Goal: Task Accomplishment & Management: Manage account settings

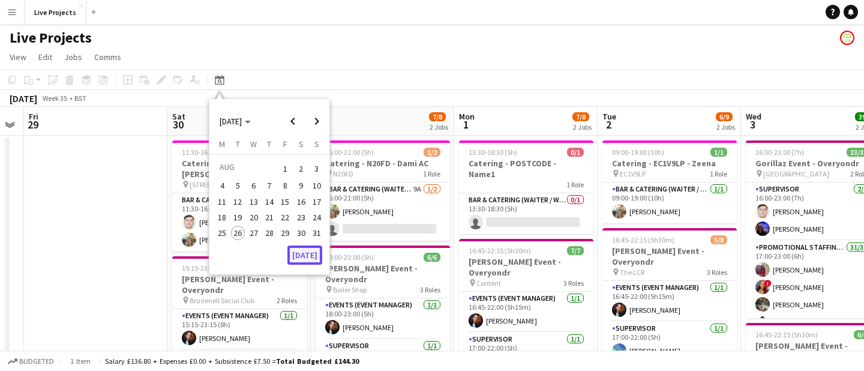
click at [301, 254] on button "[DATE]" at bounding box center [304, 254] width 35 height 19
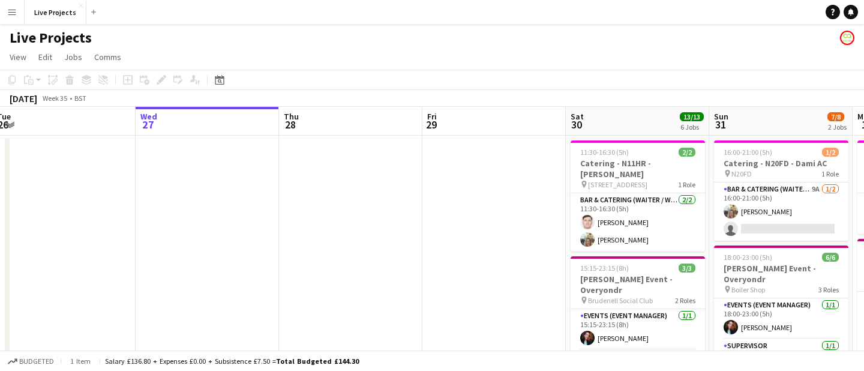
scroll to position [0, 342]
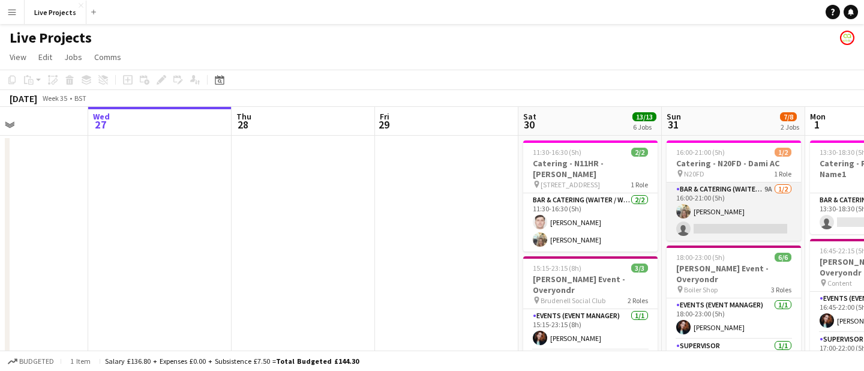
click at [737, 224] on app-card-role "Bar & Catering (Waiter / waitress) 9A [DATE] 16:00-21:00 (5h) [PERSON_NAME] sin…" at bounding box center [733, 211] width 134 height 58
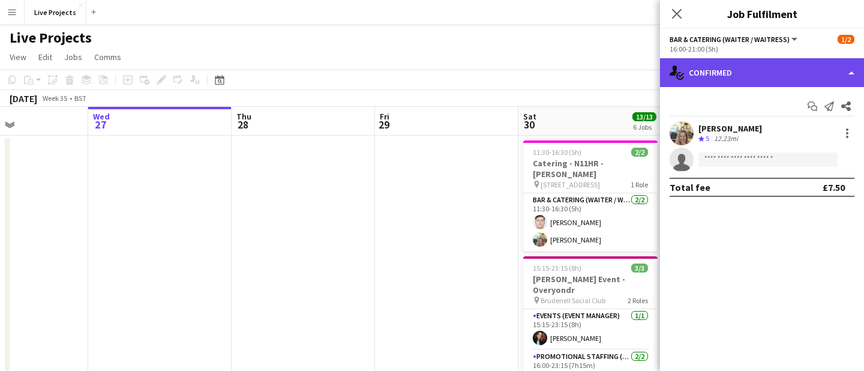
click at [788, 72] on div "single-neutral-actions-check-2 Confirmed" at bounding box center [762, 72] width 204 height 29
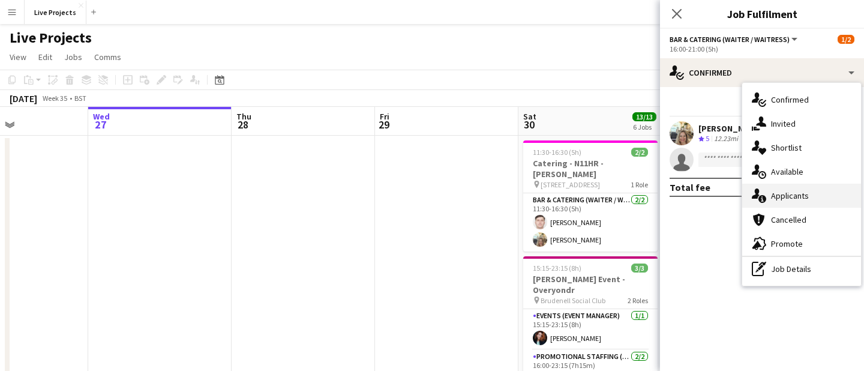
click at [786, 199] on div "single-neutral-actions-information Applicants" at bounding box center [801, 196] width 119 height 24
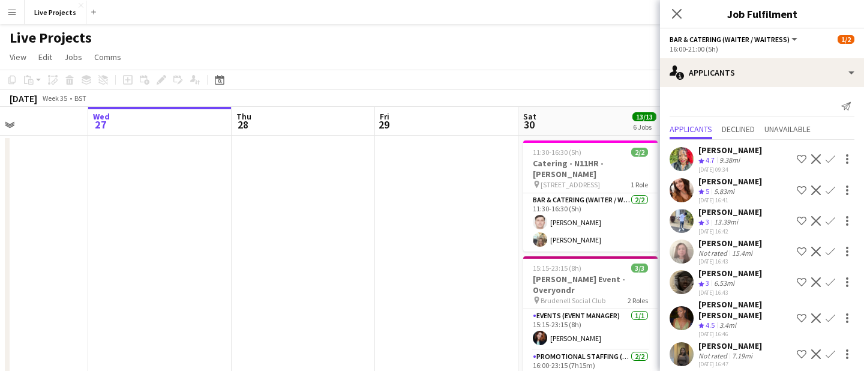
click at [834, 187] on app-icon "Confirm" at bounding box center [830, 190] width 10 height 10
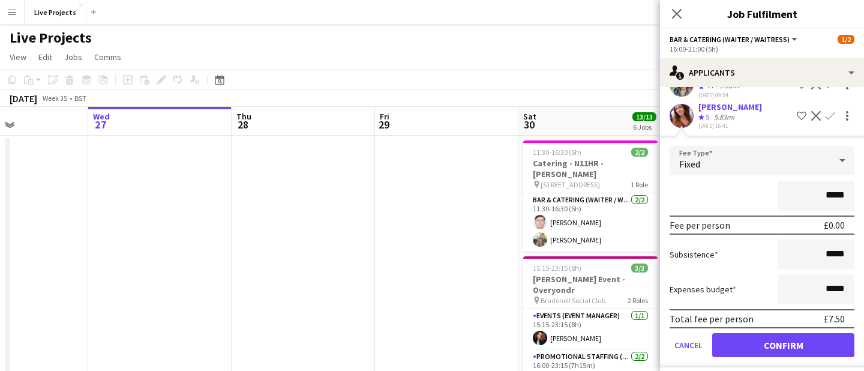
scroll to position [83, 0]
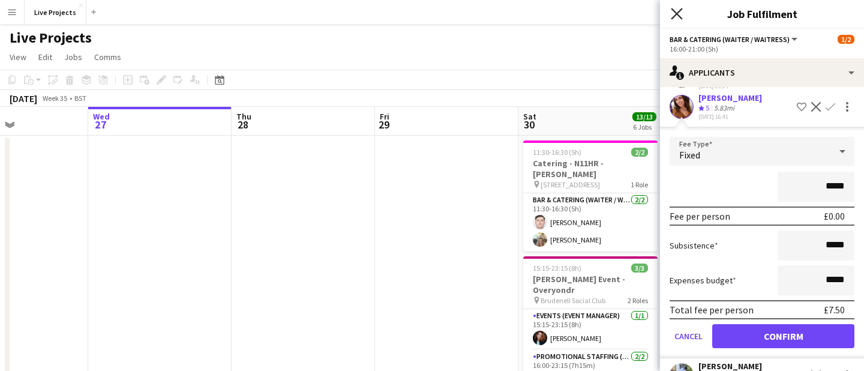
click at [676, 8] on icon "Close pop-in" at bounding box center [676, 13] width 11 height 11
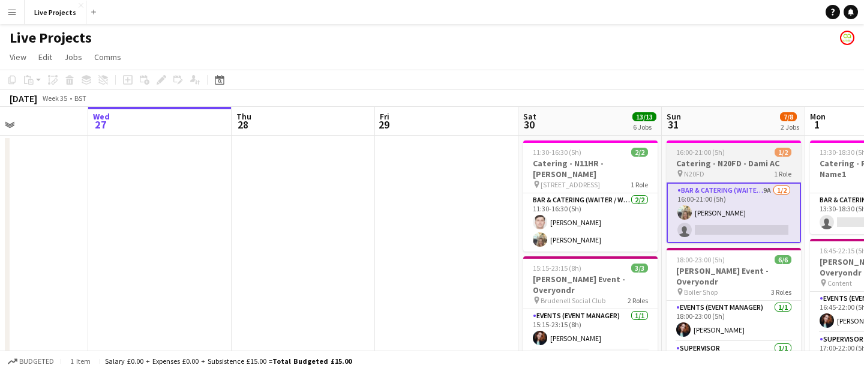
click at [725, 157] on app-job-card "16:00-21:00 (5h) 1/2 Catering - N20FD - Dami AC pin N20FD 1 Role Bar & Catering…" at bounding box center [733, 191] width 134 height 103
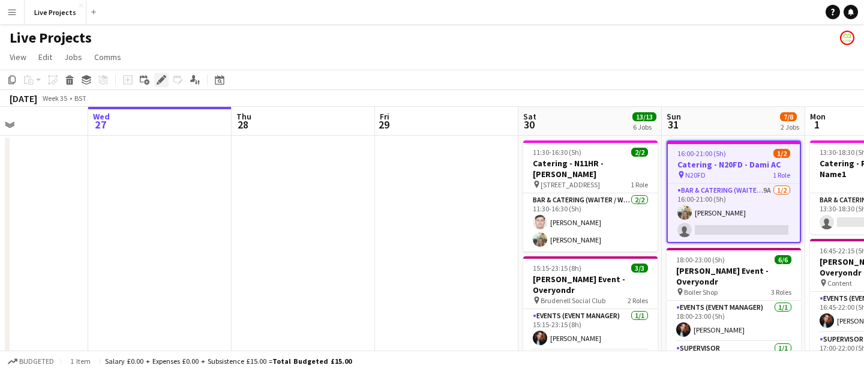
click at [157, 79] on icon "Edit" at bounding box center [162, 80] width 10 height 10
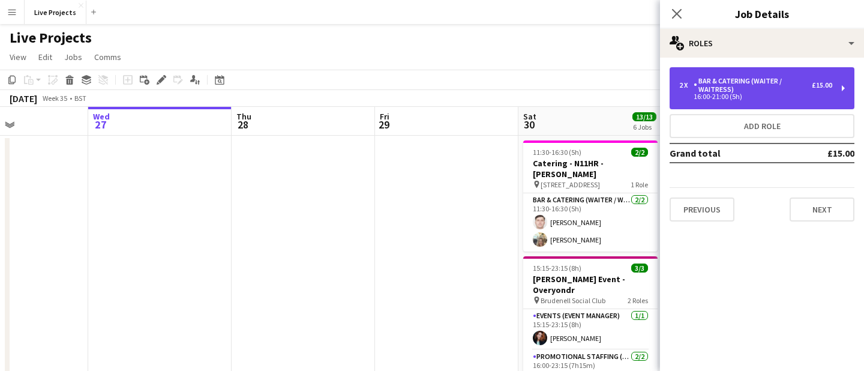
click at [735, 79] on div "Bar & Catering (Waiter / waitress)" at bounding box center [752, 85] width 118 height 17
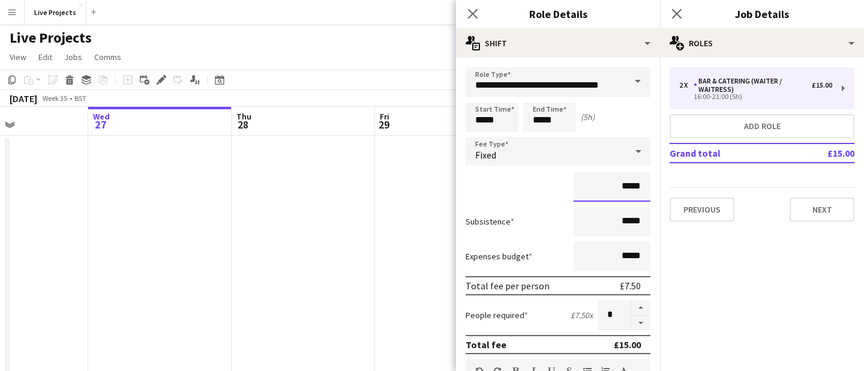
drag, startPoint x: 624, startPoint y: 189, endPoint x: 639, endPoint y: 190, distance: 14.4
click at [640, 190] on input "*****" at bounding box center [611, 187] width 77 height 30
type input "******"
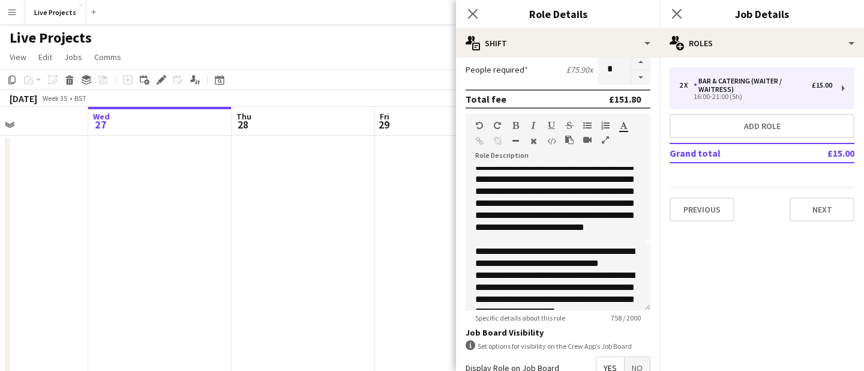
scroll to position [130, 0]
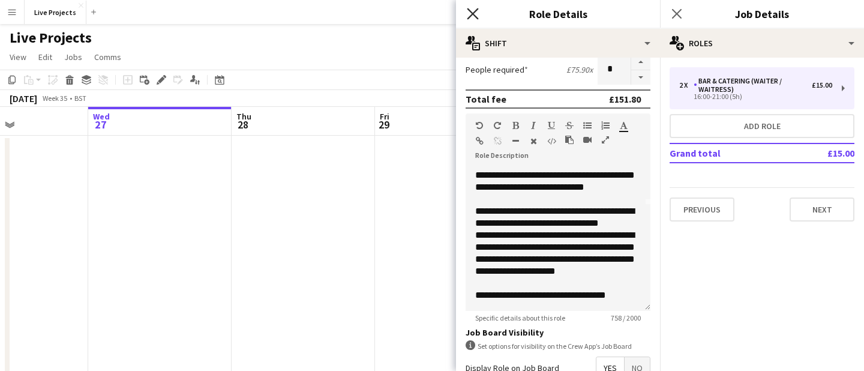
click at [474, 11] on icon "Close pop-in" at bounding box center [472, 13] width 11 height 11
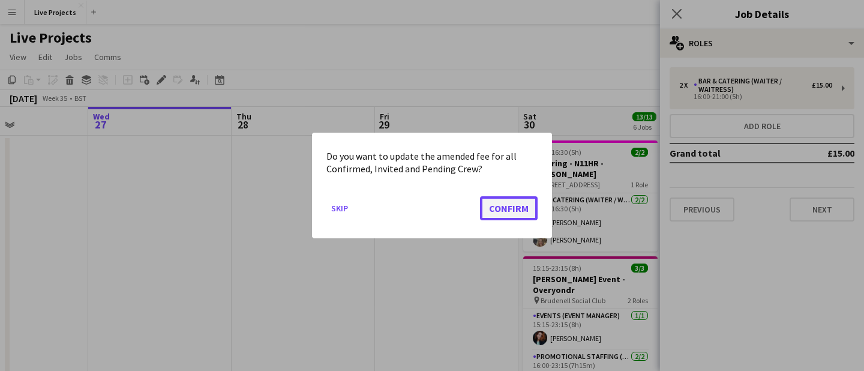
click at [516, 204] on button "Confirm" at bounding box center [509, 208] width 58 height 24
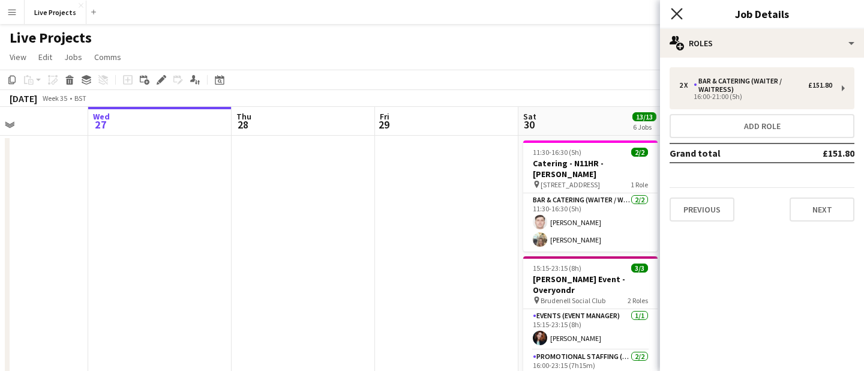
click at [680, 11] on icon "Close pop-in" at bounding box center [676, 13] width 11 height 11
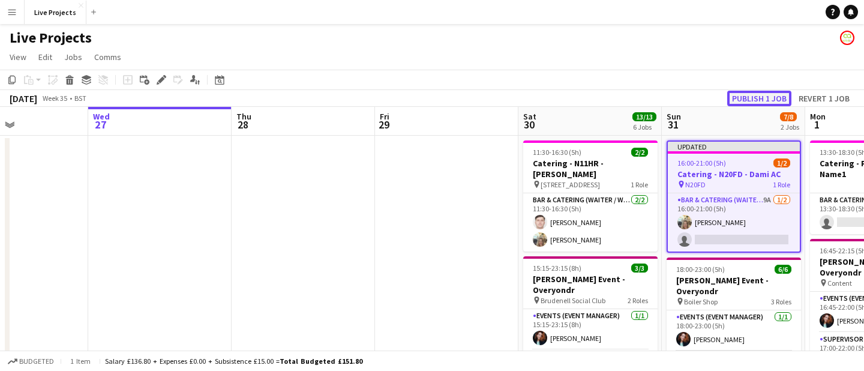
click at [763, 97] on button "Publish 1 job" at bounding box center [759, 99] width 64 height 16
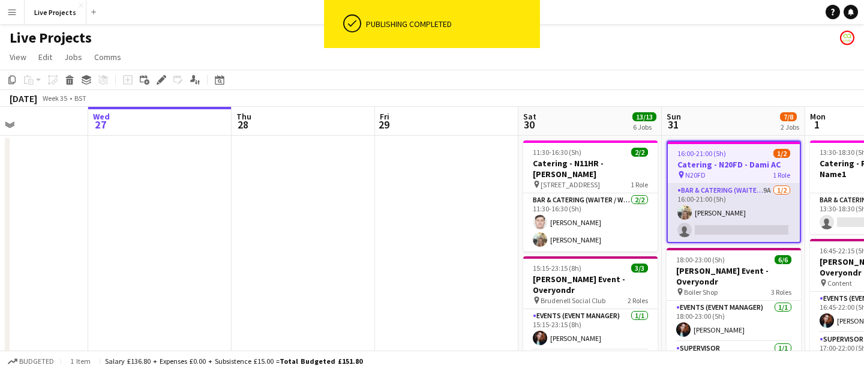
click at [744, 219] on app-card-role "Bar & Catering (Waiter / waitress) 9A [DATE] 16:00-21:00 (5h) [PERSON_NAME] sin…" at bounding box center [734, 213] width 132 height 58
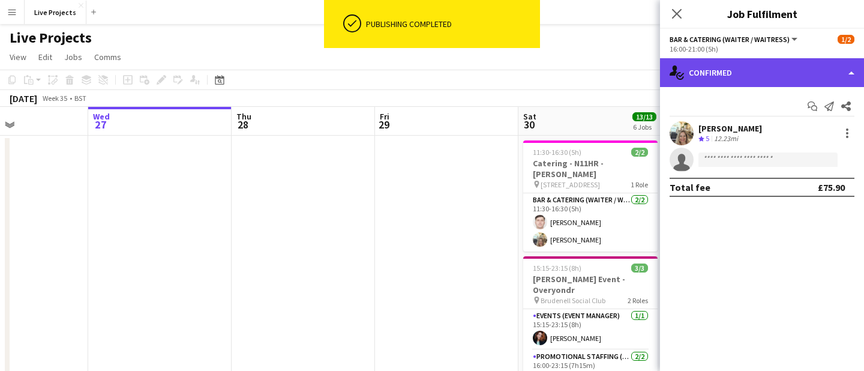
click at [773, 64] on div "single-neutral-actions-check-2 Confirmed" at bounding box center [762, 72] width 204 height 29
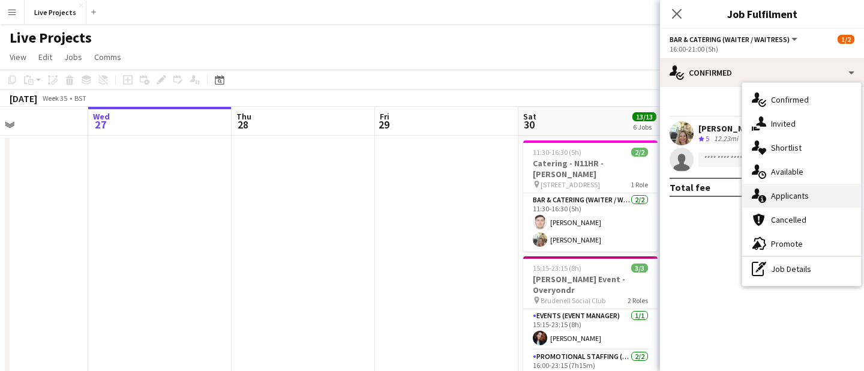
click at [788, 193] on div "single-neutral-actions-information Applicants" at bounding box center [801, 196] width 119 height 24
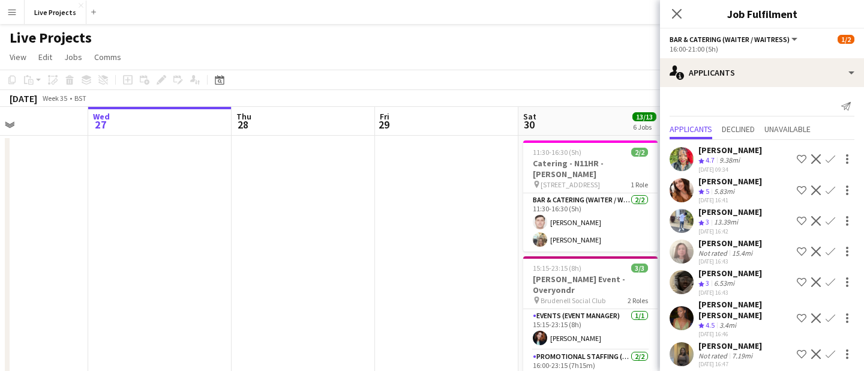
click at [829, 188] on app-icon "Confirm" at bounding box center [830, 190] width 10 height 10
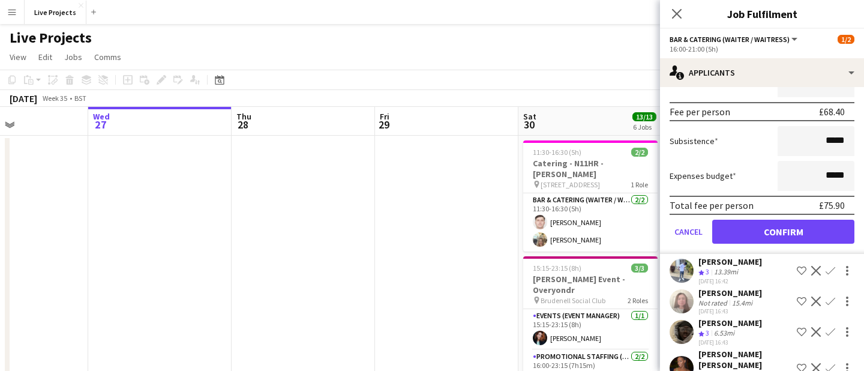
scroll to position [205, 0]
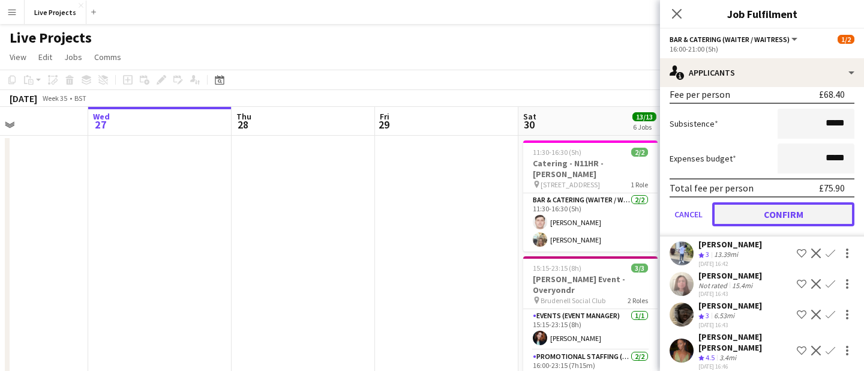
click at [781, 219] on button "Confirm" at bounding box center [783, 214] width 142 height 24
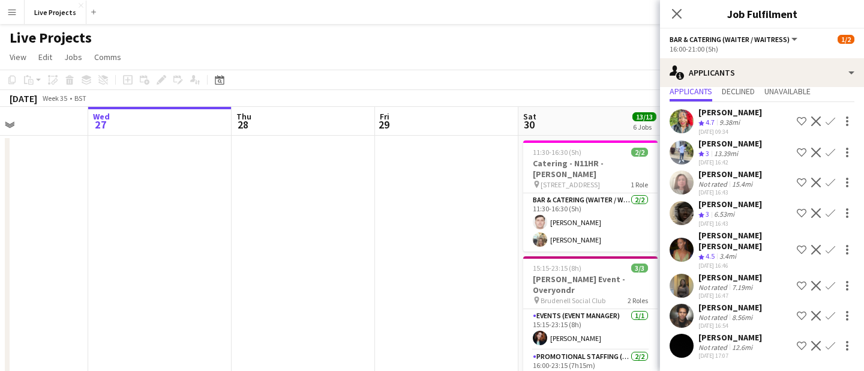
scroll to position [0, 0]
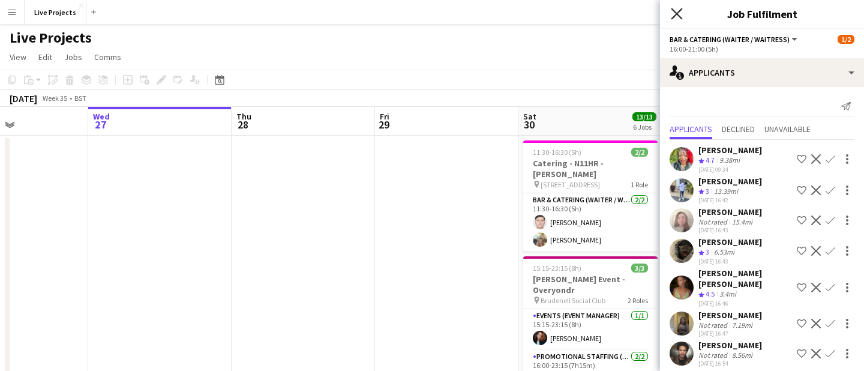
click at [678, 12] on icon at bounding box center [676, 13] width 11 height 11
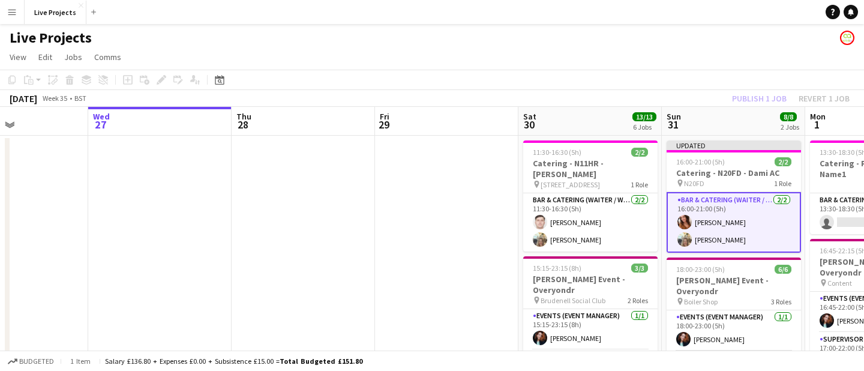
click at [777, 99] on div "Publish 1 job Revert 1 job" at bounding box center [790, 99] width 146 height 16
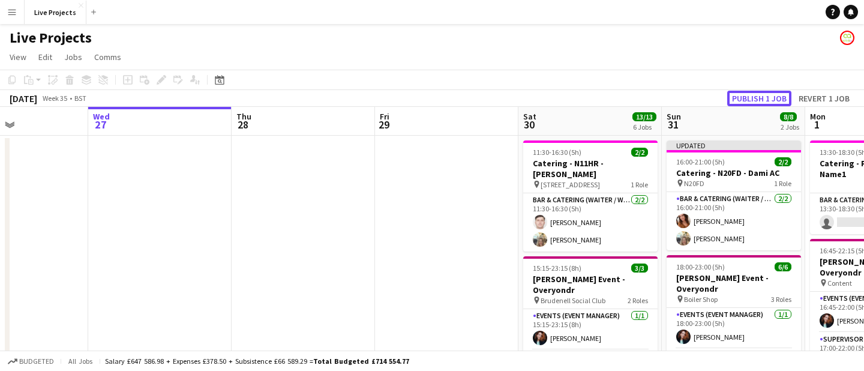
click at [777, 99] on button "Publish 1 job" at bounding box center [759, 99] width 64 height 16
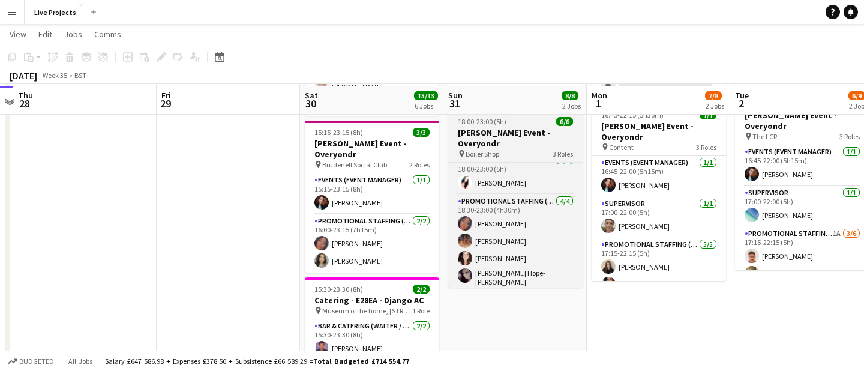
scroll to position [141, 0]
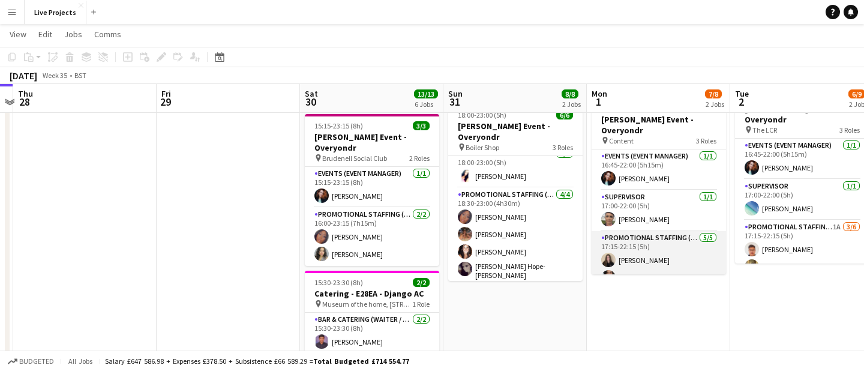
click at [680, 250] on app-card-role "Promotional Staffing (Exhibition Host) [DATE] 17:15-22:15 (5h) [PERSON_NAME] [P…" at bounding box center [658, 286] width 134 height 110
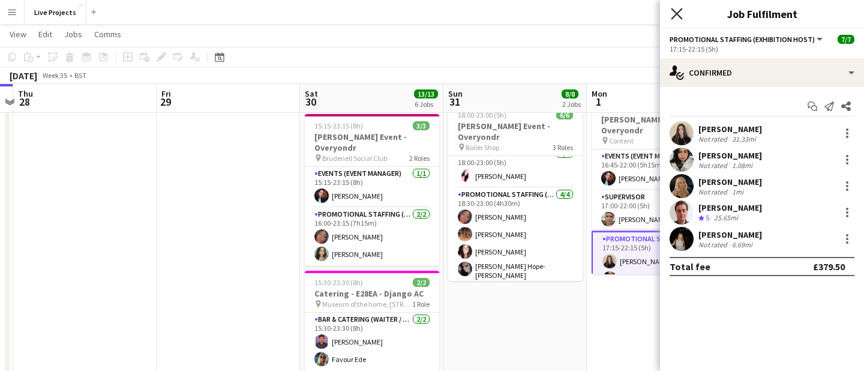
click at [679, 9] on icon "Close pop-in" at bounding box center [676, 13] width 11 height 11
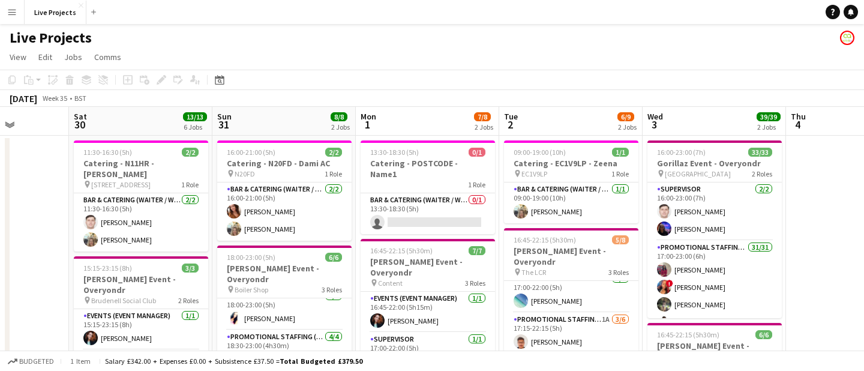
scroll to position [52, 0]
click at [597, 332] on app-card-role "Promotional Staffing (Exhibition Host) 1A [DATE] 17:15-22:15 (5h) [PERSON_NAME]…" at bounding box center [571, 374] width 134 height 128
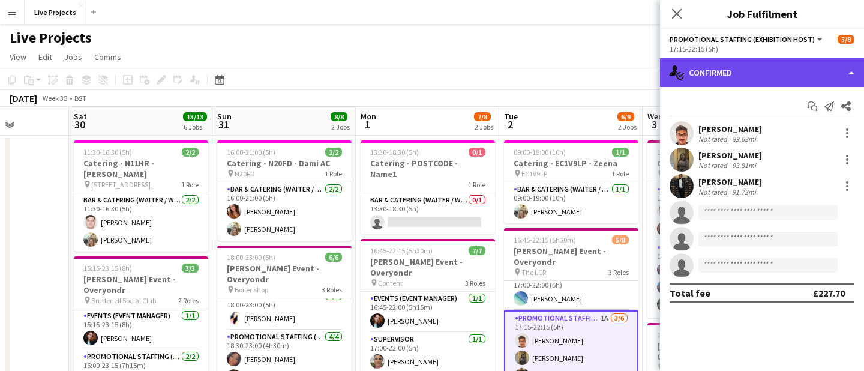
click at [765, 80] on div "single-neutral-actions-check-2 Confirmed" at bounding box center [762, 72] width 204 height 29
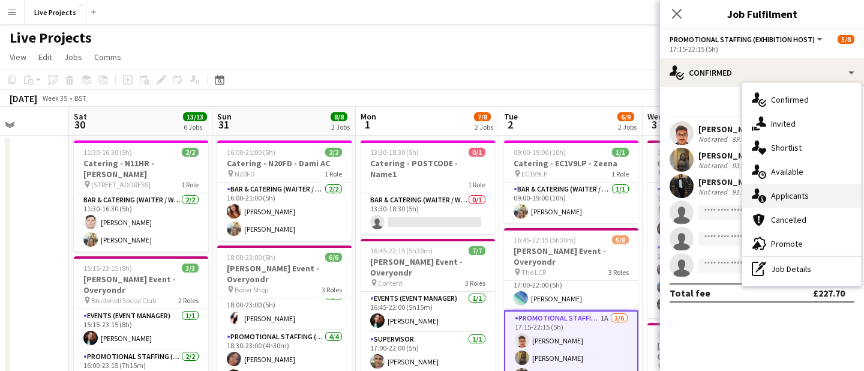
click at [786, 191] on div "single-neutral-actions-information Applicants" at bounding box center [801, 196] width 119 height 24
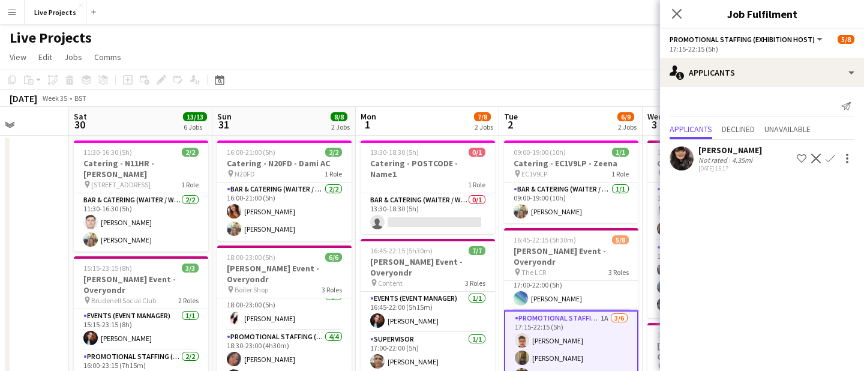
click at [830, 155] on app-icon "Confirm" at bounding box center [830, 159] width 10 height 10
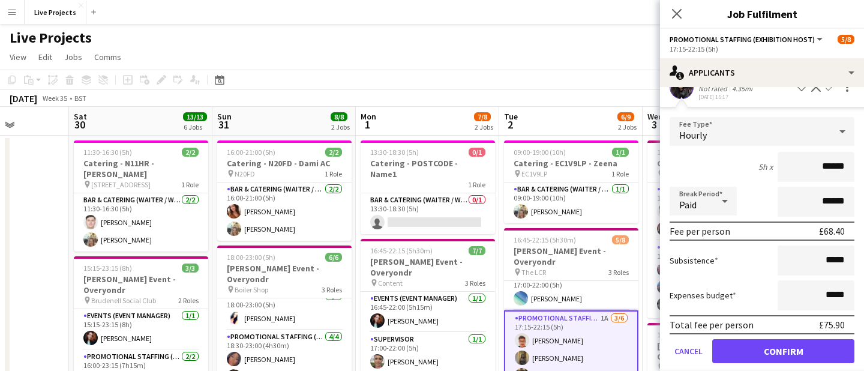
scroll to position [74, 0]
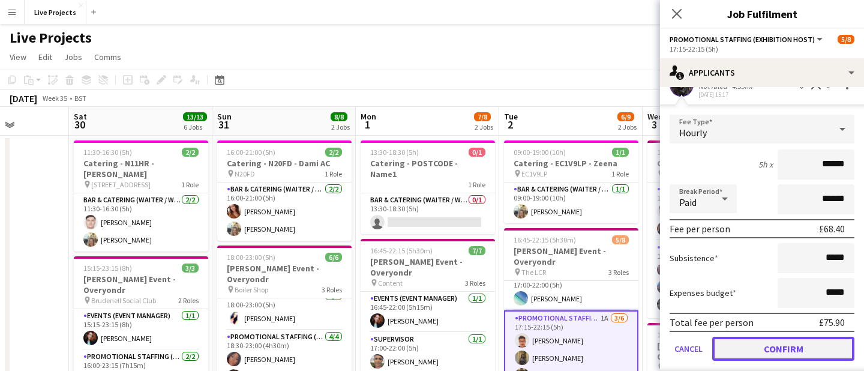
click at [783, 352] on button "Confirm" at bounding box center [783, 349] width 142 height 24
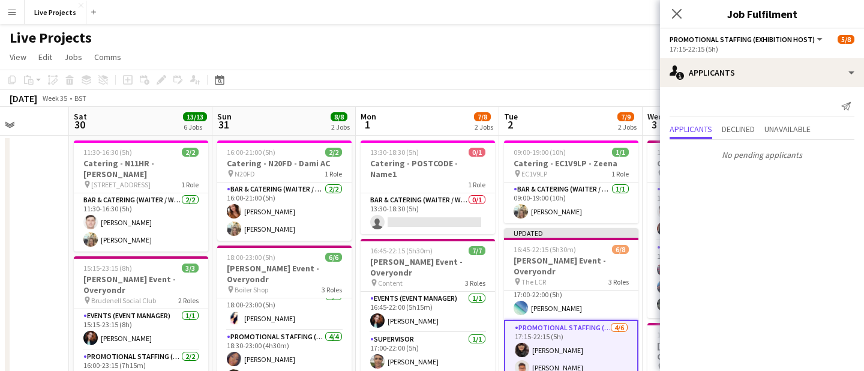
scroll to position [0, 0]
click at [675, 10] on icon "Close pop-in" at bounding box center [676, 13] width 11 height 11
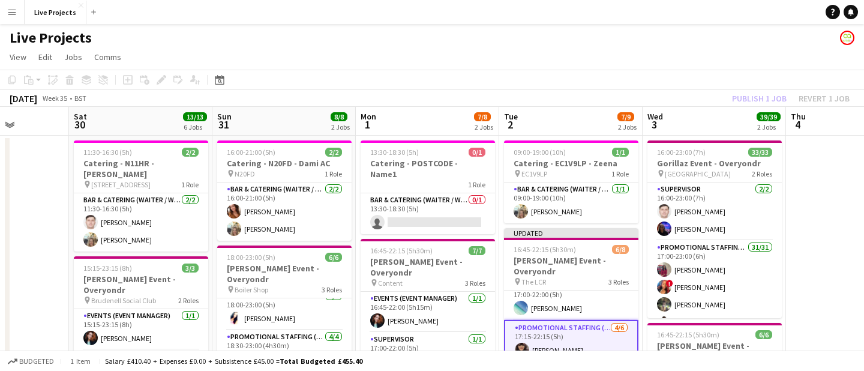
click at [768, 97] on div "Publish 1 job Revert 1 job" at bounding box center [790, 99] width 146 height 16
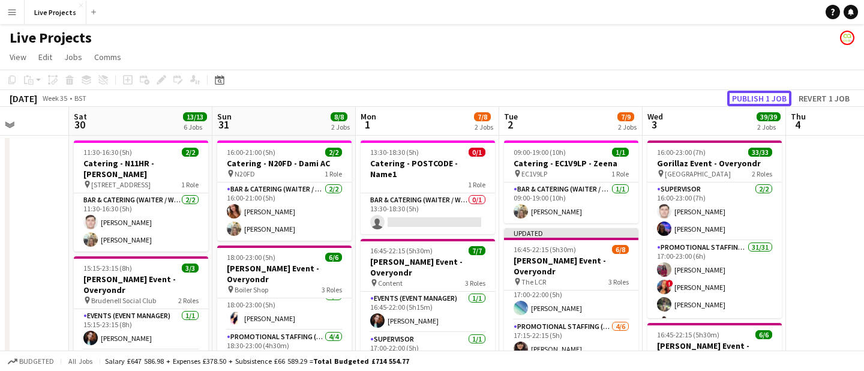
click at [768, 97] on button "Publish 1 job" at bounding box center [759, 99] width 64 height 16
